Goal: Task Accomplishment & Management: Manage account settings

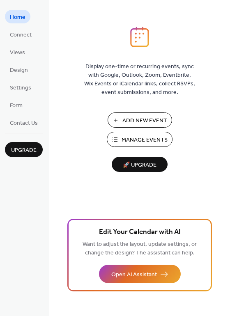
drag, startPoint x: 228, startPoint y: 43, endPoint x: 228, endPoint y: 60, distance: 17.7
click at [228, 60] on div "Display one-time or recurring events, sync with Google, Outlook, Zoom, Eventbri…" at bounding box center [139, 172] width 181 height 290
click at [134, 161] on span "🚀 Upgrade" at bounding box center [140, 165] width 46 height 11
click at [16, 16] on span "Home" at bounding box center [18, 17] width 16 height 9
click at [19, 32] on span "Connect" at bounding box center [21, 35] width 22 height 9
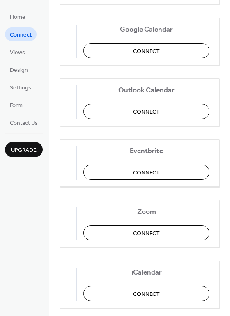
scroll to position [173, 0]
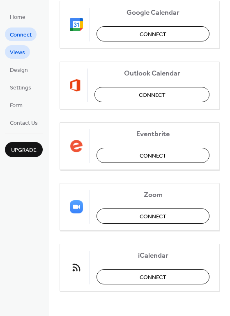
click at [20, 54] on span "Views" at bounding box center [17, 52] width 15 height 9
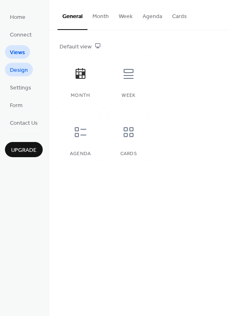
click at [21, 74] on span "Design" at bounding box center [19, 70] width 18 height 9
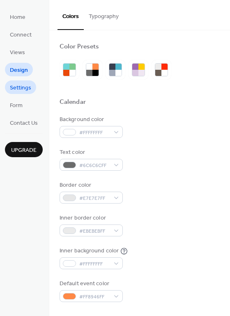
click at [25, 91] on span "Settings" at bounding box center [20, 88] width 21 height 9
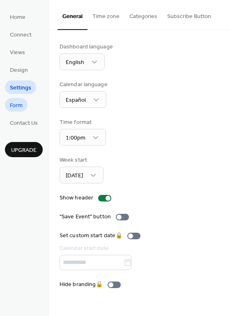
click at [23, 104] on span "Form" at bounding box center [16, 105] width 13 height 9
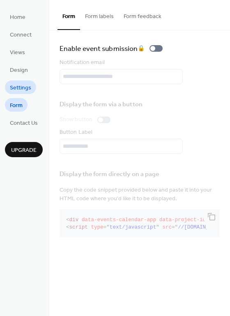
click at [24, 90] on span "Settings" at bounding box center [20, 88] width 21 height 9
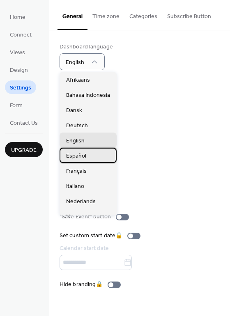
click at [73, 155] on span "Español" at bounding box center [76, 156] width 20 height 9
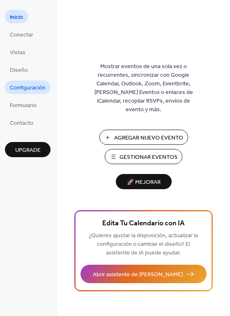
click at [25, 89] on span "Configuración" at bounding box center [28, 88] width 36 height 9
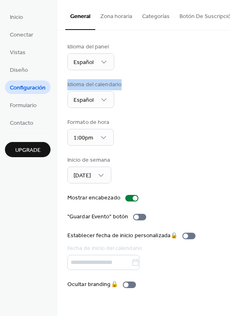
drag, startPoint x: 228, startPoint y: 67, endPoint x: 229, endPoint y: 98, distance: 30.8
click at [229, 98] on div "Idioma del panel Español Idioma del calendario Español Formato de hora 1:00pm I…" at bounding box center [143, 165] width 173 height 271
drag, startPoint x: 227, startPoint y: 87, endPoint x: 227, endPoint y: 110, distance: 23.0
click at [227, 110] on div "Idioma del panel Español Idioma del calendario Español Formato de hora 1:00pm I…" at bounding box center [143, 165] width 173 height 271
drag, startPoint x: 228, startPoint y: 95, endPoint x: 226, endPoint y: 120, distance: 25.1
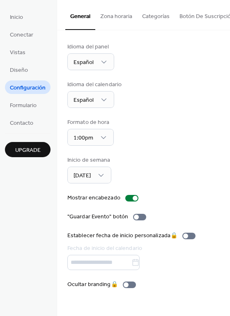
click at [226, 120] on div "Idioma del panel Español Idioma del calendario Español Formato de hora 1:00pm I…" at bounding box center [143, 165] width 173 height 271
click at [160, 122] on div "Idioma del panel Español Idioma del calendario Español Formato de hora 1:00pm I…" at bounding box center [143, 166] width 152 height 247
drag, startPoint x: 227, startPoint y: 37, endPoint x: 225, endPoint y: 98, distance: 61.7
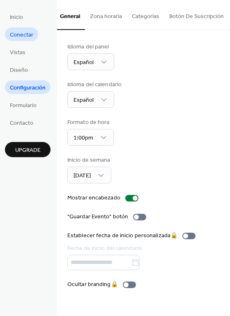
click at [25, 35] on span "Conectar" at bounding box center [21, 35] width 23 height 9
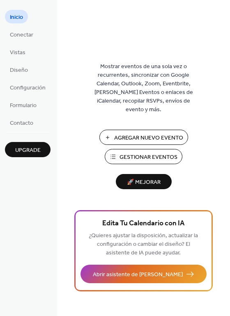
click at [136, 153] on span "Gestionar Eventos" at bounding box center [149, 157] width 58 height 9
click at [32, 92] on span "Configuración" at bounding box center [28, 88] width 36 height 9
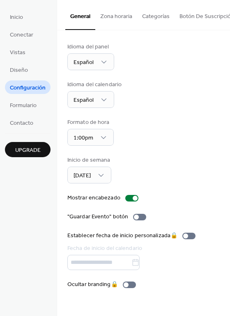
drag, startPoint x: 228, startPoint y: 55, endPoint x: 227, endPoint y: 68, distance: 12.7
click at [227, 68] on div "Idioma del panel Español Idioma del calendario Español Formato de hora 1:00pm I…" at bounding box center [143, 165] width 173 height 271
click at [226, 65] on div "Idioma del panel Español Idioma del calendario Español Formato de hora 1:00pm I…" at bounding box center [143, 165] width 173 height 271
drag, startPoint x: 227, startPoint y: 63, endPoint x: 227, endPoint y: 100, distance: 37.0
click at [227, 100] on div "Idioma del panel Español Idioma del calendario Español Formato de hora 1:00pm I…" at bounding box center [143, 165] width 173 height 271
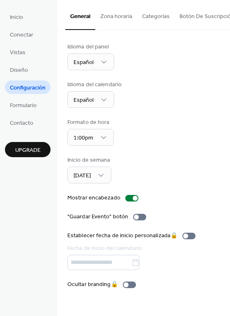
click at [186, 99] on div "Idioma del calendario Español" at bounding box center [143, 95] width 152 height 28
drag, startPoint x: 227, startPoint y: 101, endPoint x: 228, endPoint y: 112, distance: 10.7
click at [228, 112] on div "Idioma del panel Español Idioma del calendario Español Formato de hora 1:00pm I…" at bounding box center [143, 165] width 173 height 271
drag, startPoint x: 228, startPoint y: 101, endPoint x: 228, endPoint y: 110, distance: 9.0
click at [228, 110] on div "Idioma del panel Español Idioma del calendario Español Formato de hora 1:00pm I…" at bounding box center [143, 165] width 173 height 271
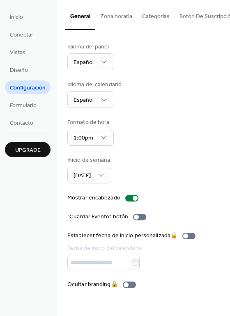
drag, startPoint x: 228, startPoint y: 106, endPoint x: 228, endPoint y: 118, distance: 12.4
click at [228, 118] on div "Idioma del panel Español Idioma del calendario Español Formato de hora 1:00pm I…" at bounding box center [143, 165] width 173 height 271
drag, startPoint x: 226, startPoint y: 44, endPoint x: 223, endPoint y: 78, distance: 34.6
click at [224, 78] on div "Idioma del panel Español Idioma del calendario Español Formato de hora 1:00pm I…" at bounding box center [143, 165] width 173 height 271
click at [160, 98] on div "Idioma del calendario Español" at bounding box center [143, 95] width 152 height 28
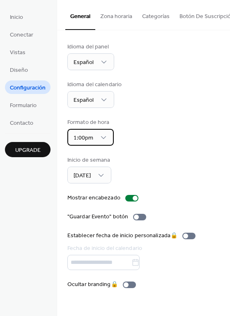
click at [90, 144] on span "1:00pm" at bounding box center [84, 138] width 20 height 11
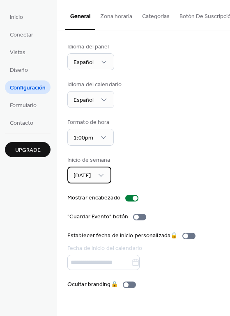
click at [88, 182] on span "Domingo" at bounding box center [82, 176] width 17 height 11
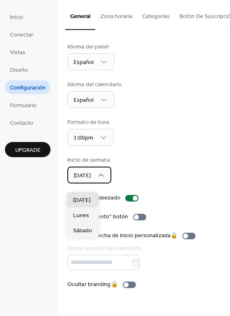
click at [105, 178] on icon at bounding box center [101, 175] width 8 height 8
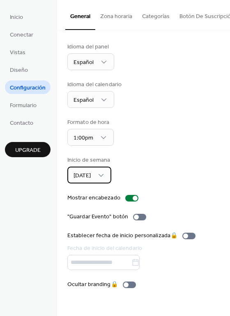
click at [102, 182] on div "Domingo" at bounding box center [89, 175] width 44 height 17
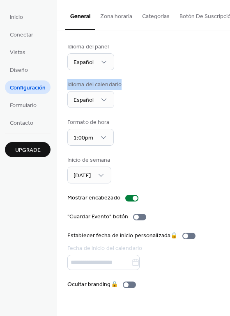
drag, startPoint x: 224, startPoint y: 39, endPoint x: 222, endPoint y: 85, distance: 45.6
click at [222, 85] on div "Idioma del panel Español Idioma del calendario Español Formato de hora 1:00pm I…" at bounding box center [143, 165] width 173 height 271
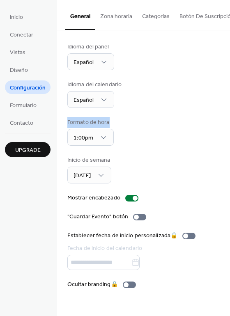
drag, startPoint x: 228, startPoint y: 84, endPoint x: 228, endPoint y: 123, distance: 39.5
click at [228, 123] on div "Idioma del panel Español Idioma del calendario Español Formato de hora 1:00pm I…" at bounding box center [143, 165] width 173 height 271
drag, startPoint x: 226, startPoint y: 97, endPoint x: 226, endPoint y: 124, distance: 26.7
click at [226, 125] on div "Idioma del panel Español Idioma del calendario Español Formato de hora 1:00pm I…" at bounding box center [143, 165] width 173 height 271
drag, startPoint x: 226, startPoint y: 97, endPoint x: 229, endPoint y: 119, distance: 22.0
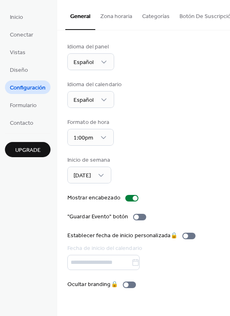
click at [229, 119] on div "Idioma del panel Español Idioma del calendario Español Formato de hora 1:00pm I…" at bounding box center [143, 165] width 173 height 271
click at [91, 182] on span "Domingo" at bounding box center [82, 176] width 17 height 11
drag, startPoint x: 227, startPoint y: 42, endPoint x: 229, endPoint y: 95, distance: 53.0
click at [229, 95] on div "Idioma del panel Español Idioma del calendario Español Formato de hora 1:00pm I…" at bounding box center [143, 165] width 173 height 271
click at [187, 95] on div "Idioma del calendario Español" at bounding box center [143, 95] width 152 height 28
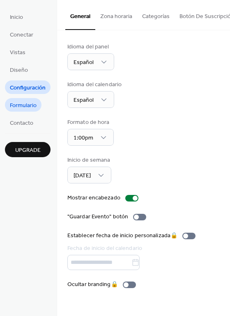
click at [18, 102] on span "Formulario" at bounding box center [23, 105] width 27 height 9
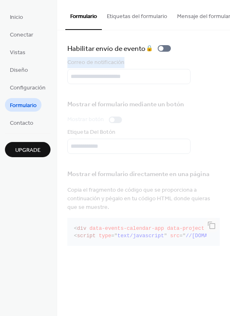
drag, startPoint x: 228, startPoint y: 55, endPoint x: 230, endPoint y: 76, distance: 21.1
click at [230, 76] on div "**********" at bounding box center [143, 145] width 173 height 231
drag, startPoint x: 225, startPoint y: 72, endPoint x: 225, endPoint y: 80, distance: 7.8
click at [225, 80] on div "Habilitar envío de evento 🔒 Correo de notificación Mostrar el formulario median…" at bounding box center [143, 145] width 173 height 231
click at [135, 81] on div "Correo de notificación" at bounding box center [143, 71] width 152 height 26
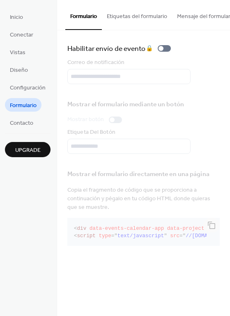
click at [138, 84] on div "Correo de notificación" at bounding box center [143, 71] width 152 height 26
click at [97, 74] on div "Correo de notificación" at bounding box center [143, 71] width 152 height 26
click at [95, 84] on div "Correo de notificación" at bounding box center [143, 71] width 152 height 26
click at [94, 94] on div "Habilitar envío de evento 🔒 Correo de notificación Mostrar el formulario median…" at bounding box center [143, 146] width 152 height 206
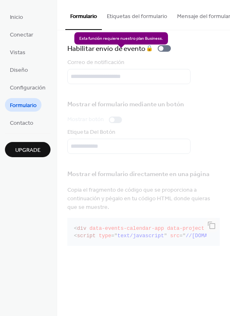
click at [167, 54] on div "Habilitar envío de evento 🔒" at bounding box center [120, 49] width 107 height 12
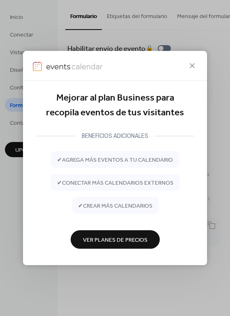
drag, startPoint x: 227, startPoint y: 73, endPoint x: 231, endPoint y: 113, distance: 40.4
drag, startPoint x: 122, startPoint y: 65, endPoint x: 123, endPoint y: 24, distance: 41.5
click at [123, 24] on div "Mejorar al plan Business para recopila eventos de tus visitantes BENEFICIOS ADI…" at bounding box center [115, 158] width 230 height 316
click at [93, 161] on span "✔ agrega más eventos a tu calendario" at bounding box center [115, 160] width 116 height 9
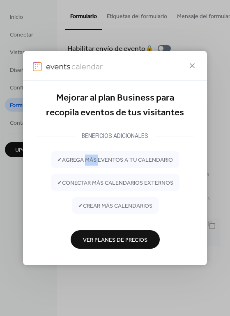
click at [93, 161] on span "✔ agrega más eventos a tu calendario" at bounding box center [115, 160] width 116 height 9
click at [196, 65] on icon at bounding box center [192, 66] width 10 height 10
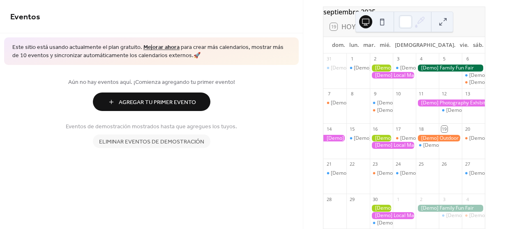
scroll to position [37, 0]
click at [364, 69] on div "[Demo] Fitness Bootcamp" at bounding box center [383, 67] width 59 height 7
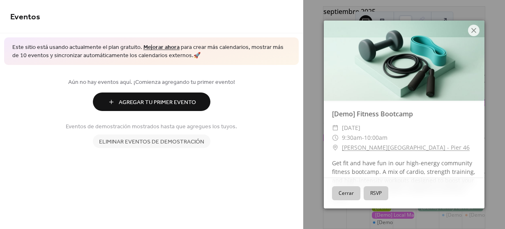
click at [345, 197] on button "Cerrar" at bounding box center [346, 193] width 28 height 14
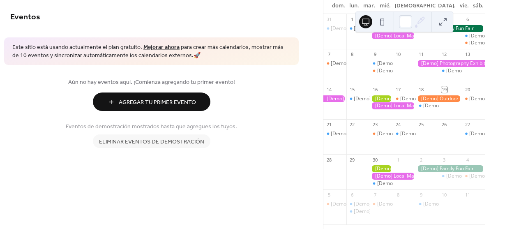
scroll to position [77, 0]
click at [385, 179] on div at bounding box center [393, 175] width 46 height 7
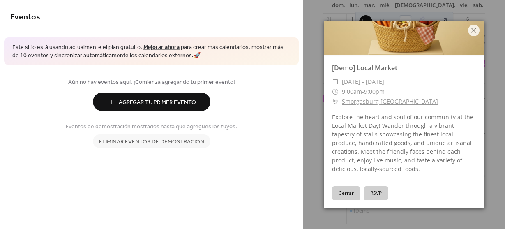
scroll to position [0, 0]
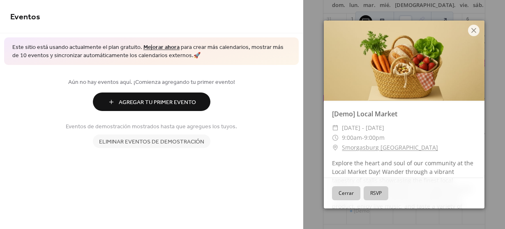
click at [352, 196] on button "Cerrar" at bounding box center [346, 193] width 28 height 14
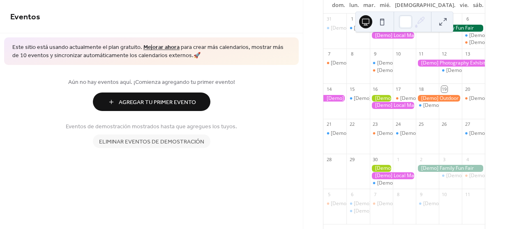
click at [353, 181] on div at bounding box center [357, 175] width 23 height 21
click at [357, 181] on div at bounding box center [357, 175] width 23 height 21
click at [367, 21] on button at bounding box center [365, 21] width 13 height 13
